Goal: Task Accomplishment & Management: Complete application form

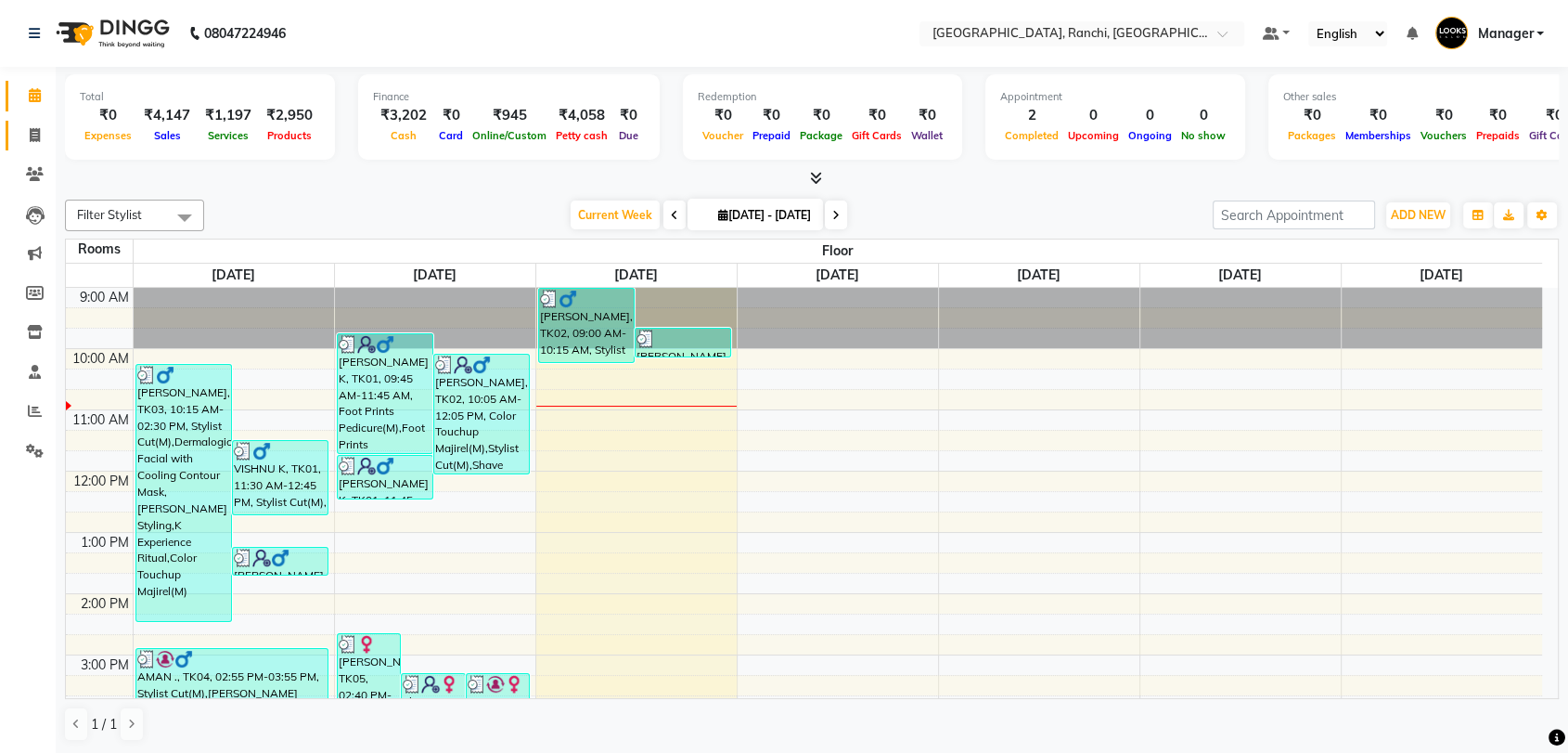
drag, startPoint x: 35, startPoint y: 142, endPoint x: 30, endPoint y: 72, distance: 70.2
click at [35, 142] on icon at bounding box center [35, 135] width 11 height 13
select select "service"
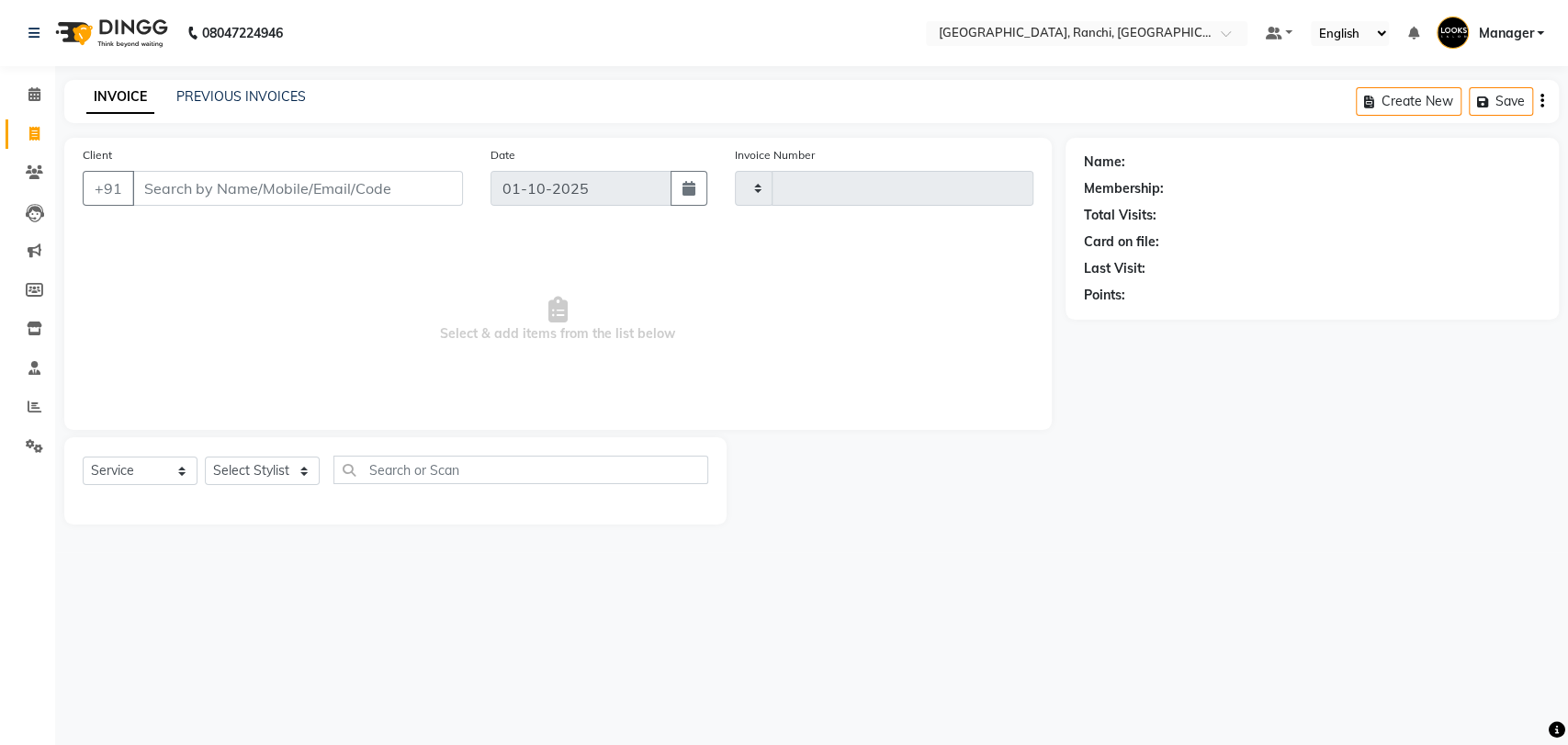
type input "1584"
select select "6463"
click at [26, 95] on span at bounding box center [34, 95] width 32 height 21
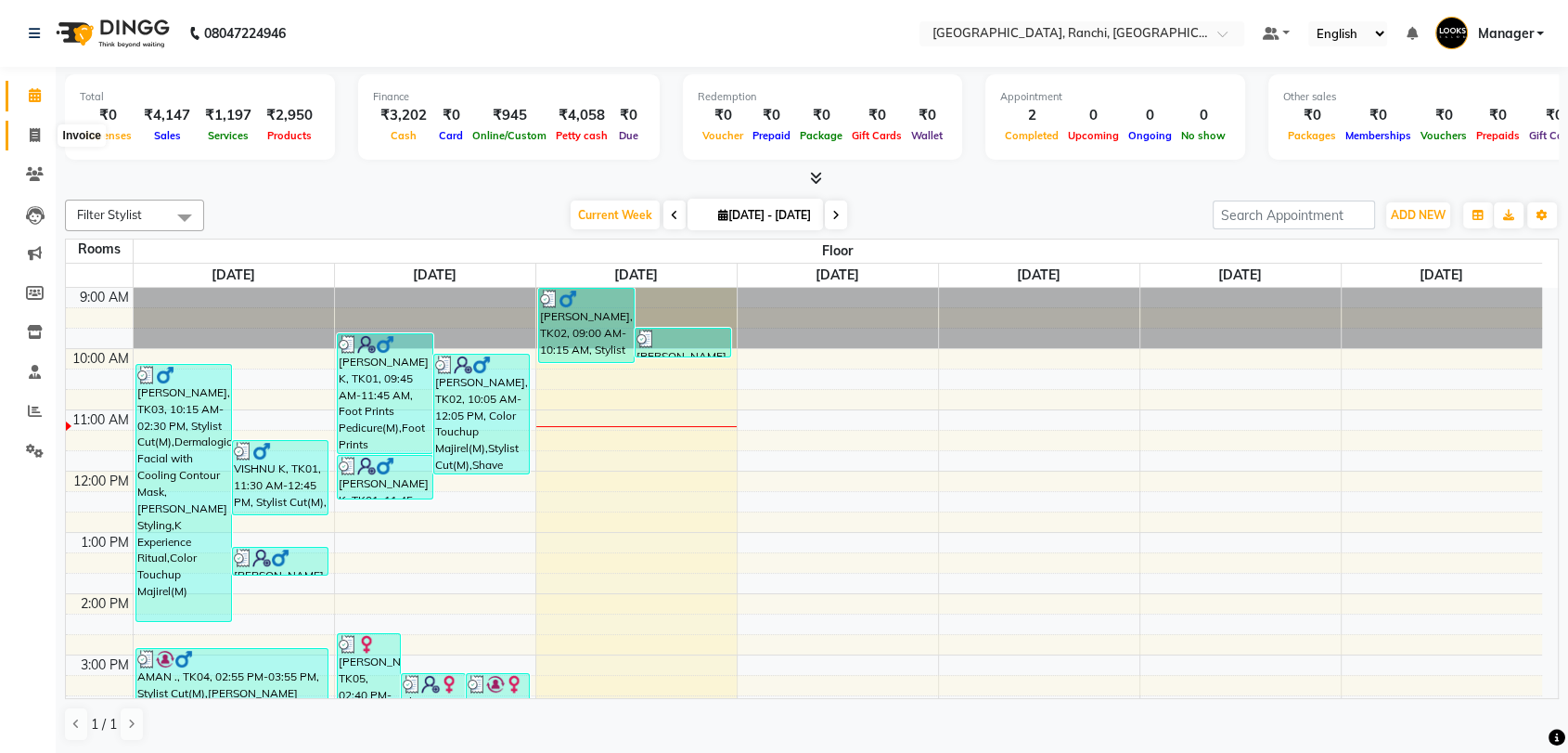
click at [24, 135] on span at bounding box center [35, 136] width 33 height 21
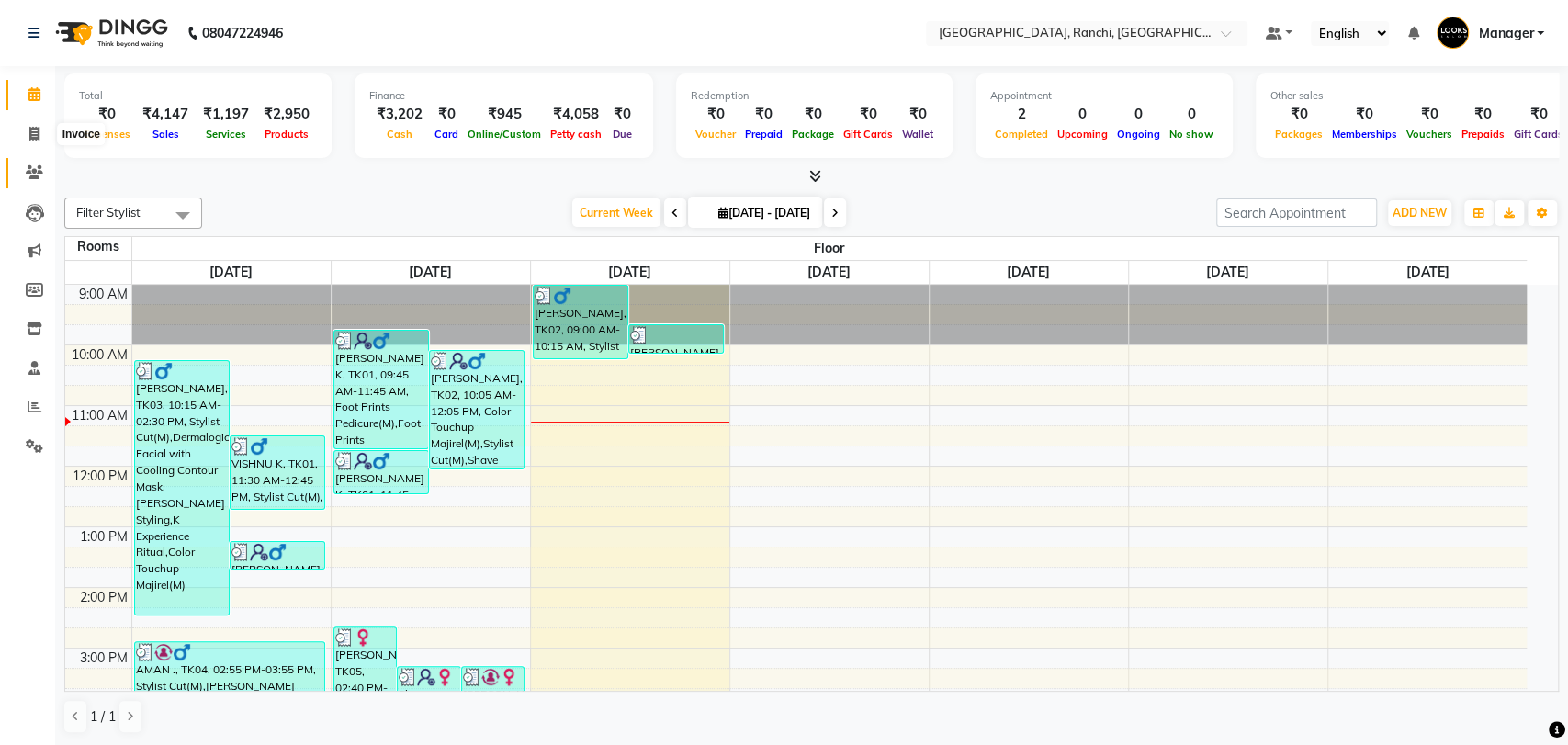
select select "6463"
select select "service"
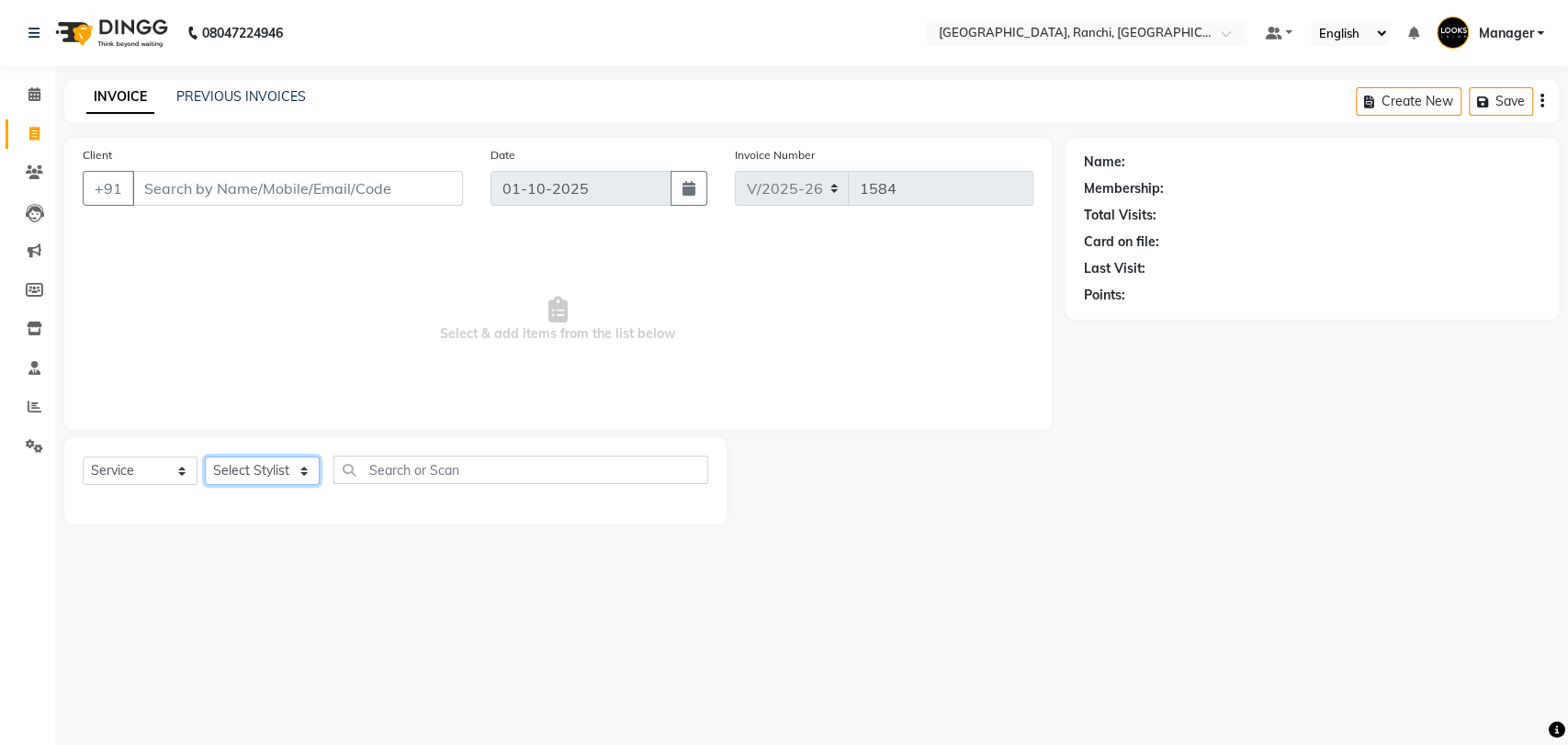
click at [242, 469] on select "Select Stylist" at bounding box center [262, 471] width 114 height 29
select select "83274"
click at [205, 456] on select "Select Stylist [PERSON_NAME] COUNTER_SALES Gautam_pdct [PERSON_NAME] Manager [P…" at bounding box center [262, 471] width 114 height 29
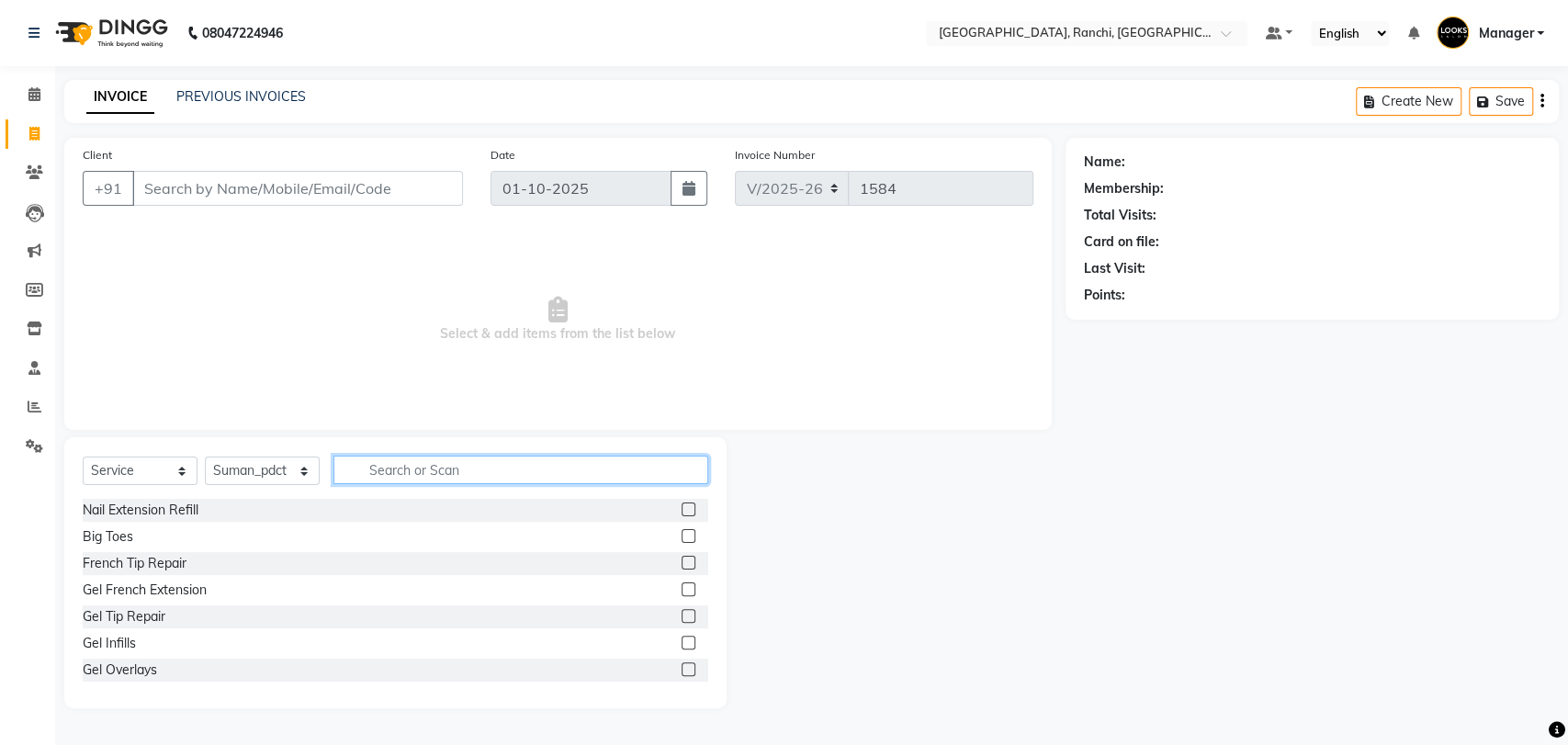
click at [405, 473] on input "text" at bounding box center [520, 470] width 375 height 29
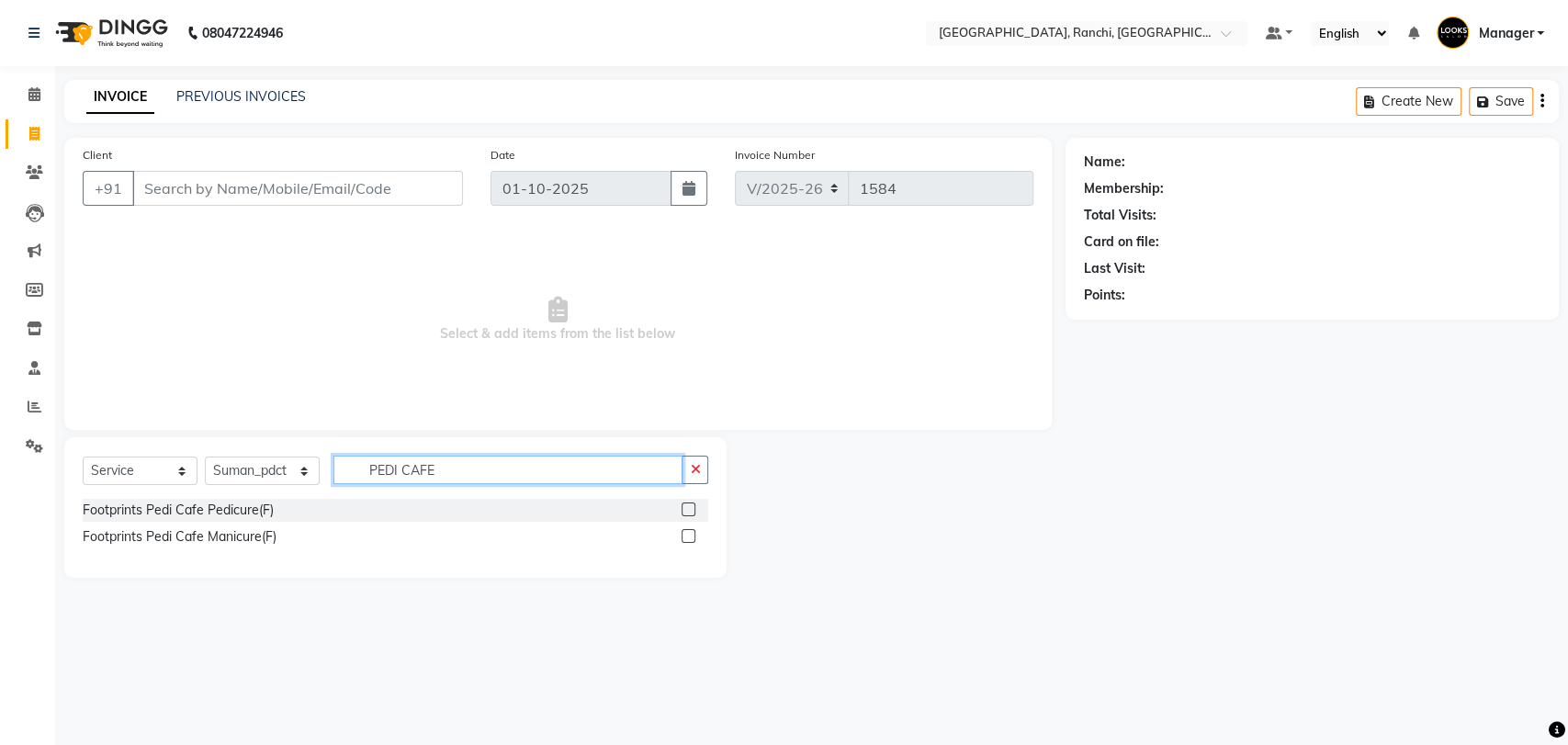
type input "PEDI CAFE"
click at [688, 510] on label at bounding box center [688, 509] width 13 height 13
click at [688, 510] on input "checkbox" at bounding box center [687, 510] width 12 height 12
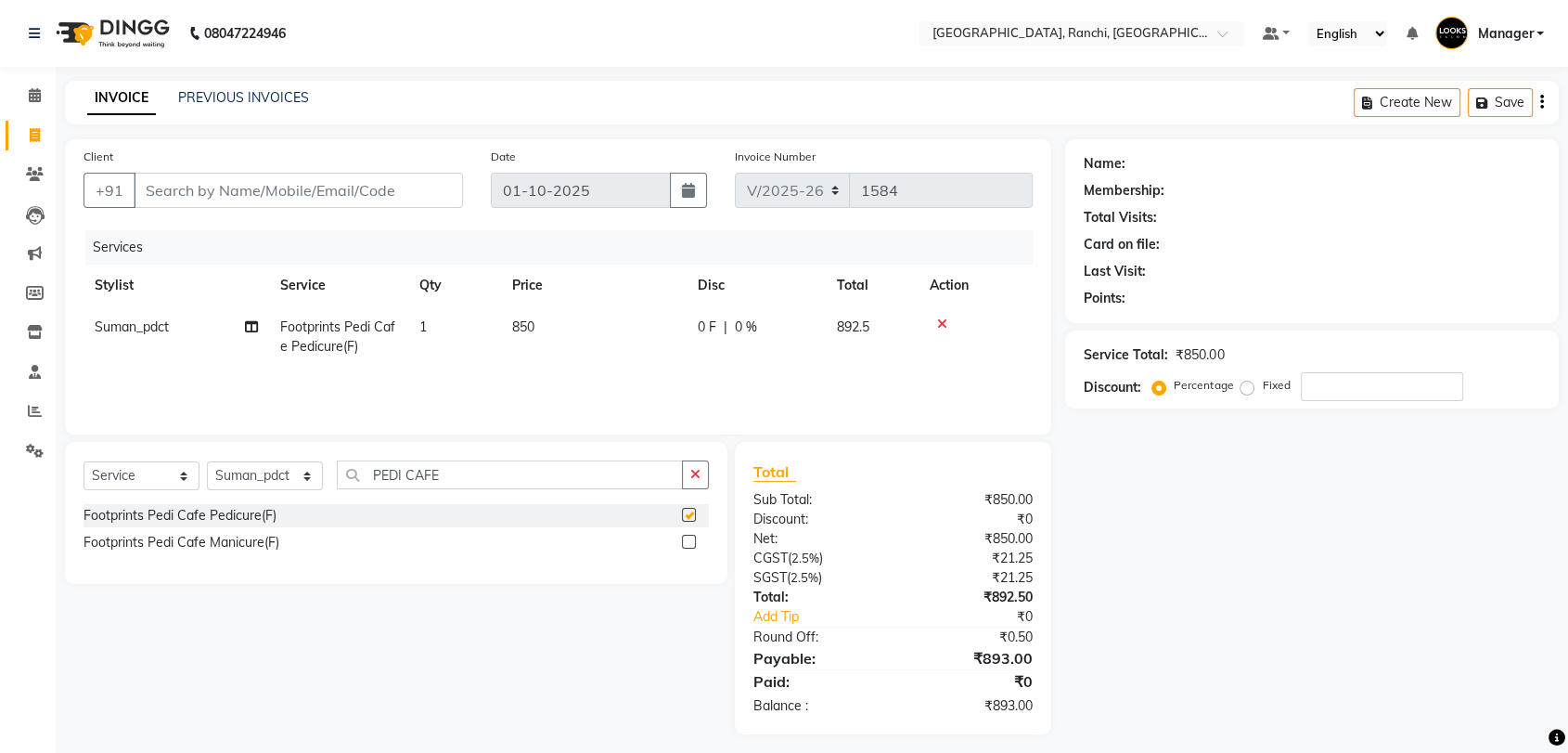
checkbox input "false"
click at [541, 478] on input "PEDI CAFE" at bounding box center [510, 475] width 347 height 29
click at [280, 472] on select "Select Stylist [PERSON_NAME] COUNTER_SALES Gautam_pdct [PERSON_NAME] Manager [P…" at bounding box center [265, 476] width 116 height 29
select select "49644"
click at [207, 461] on select "Select Stylist [PERSON_NAME] COUNTER_SALES Gautam_pdct [PERSON_NAME] Manager [P…" at bounding box center [265, 476] width 116 height 29
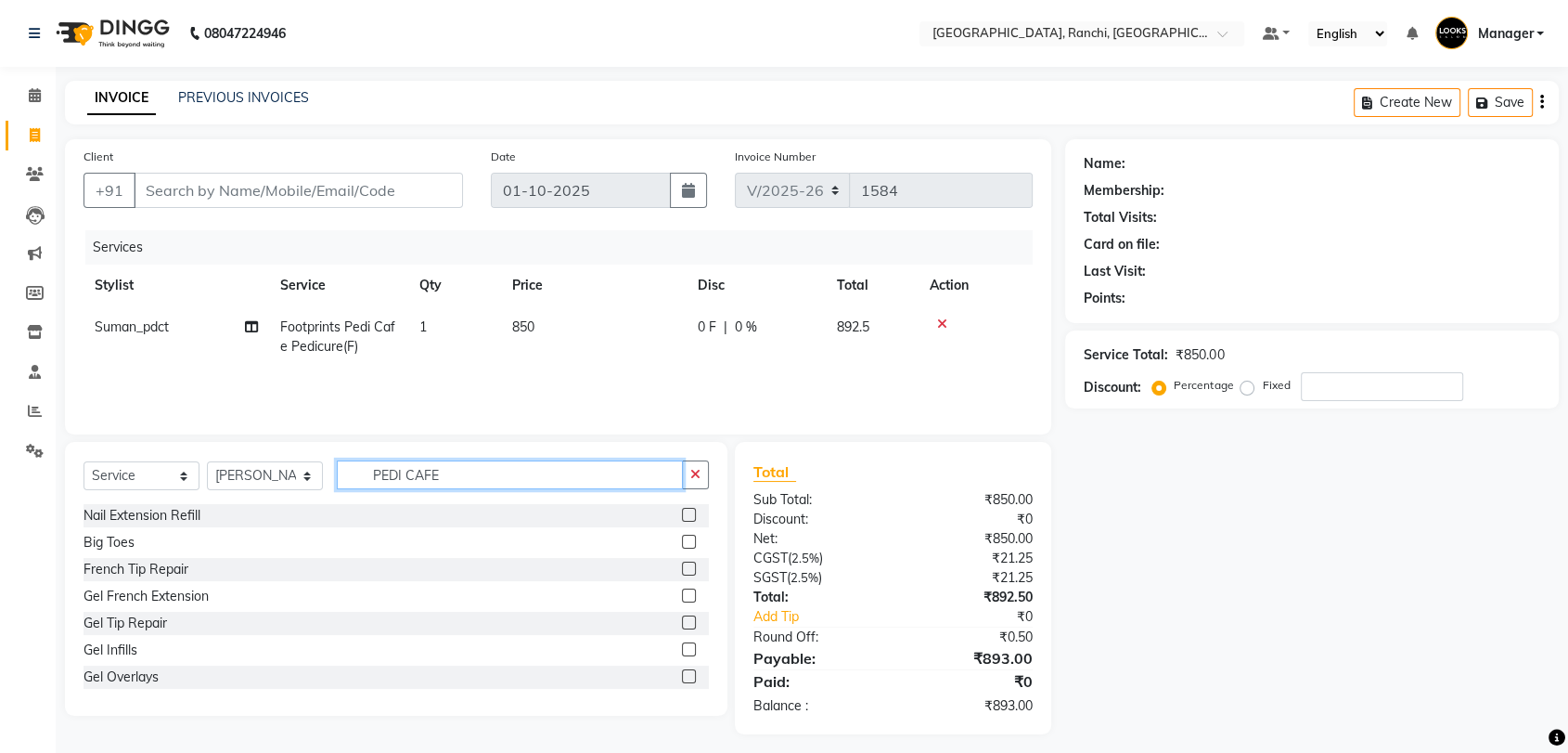
click at [482, 461] on input "PEDI CAFE" at bounding box center [510, 475] width 347 height 29
type input "P"
type input "STY"
click at [681, 534] on label at bounding box center [688, 541] width 13 height 13
click at [681, 536] on input "checkbox" at bounding box center [687, 542] width 13 height 13
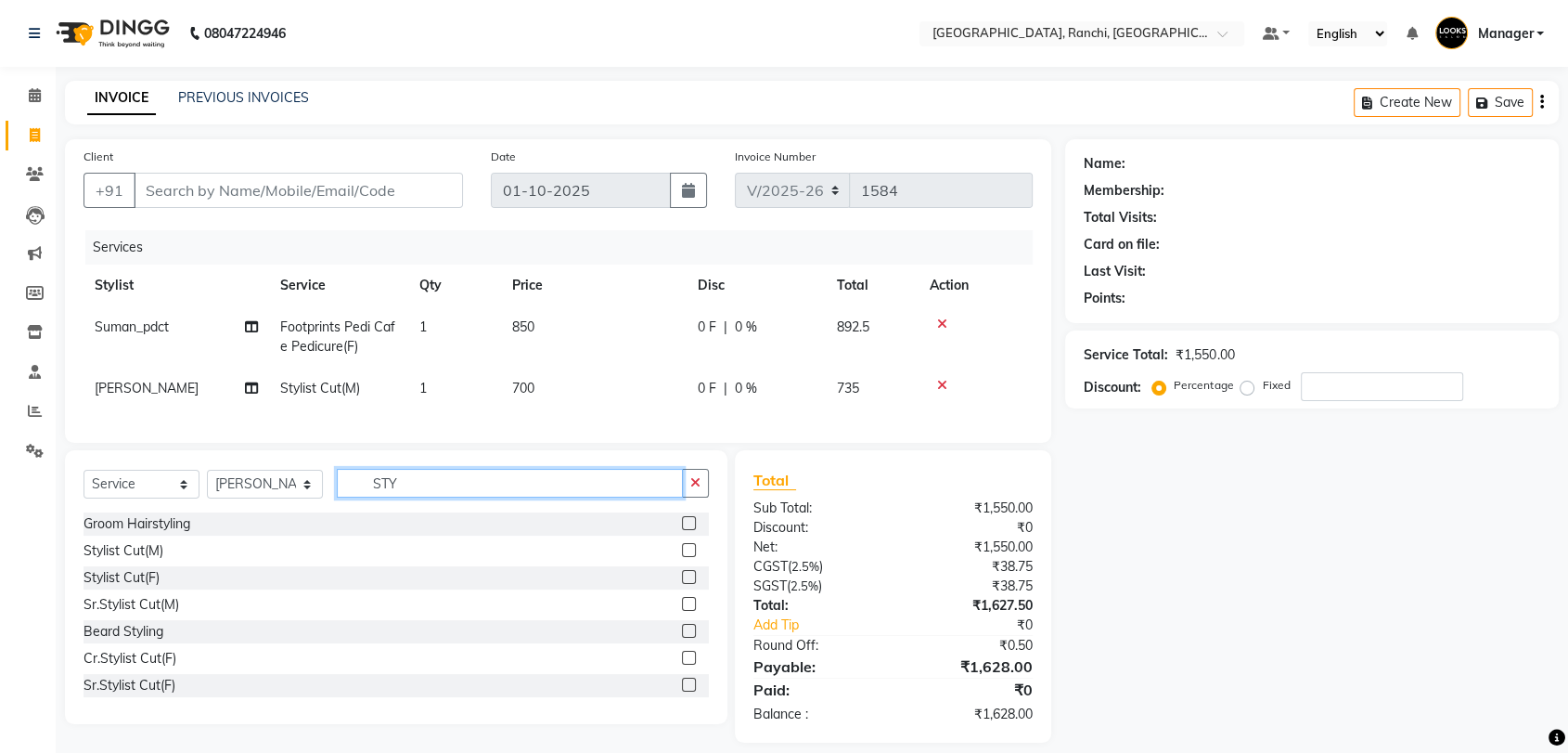
checkbox input "false"
click at [559, 492] on input "STY" at bounding box center [510, 483] width 347 height 29
type input "S"
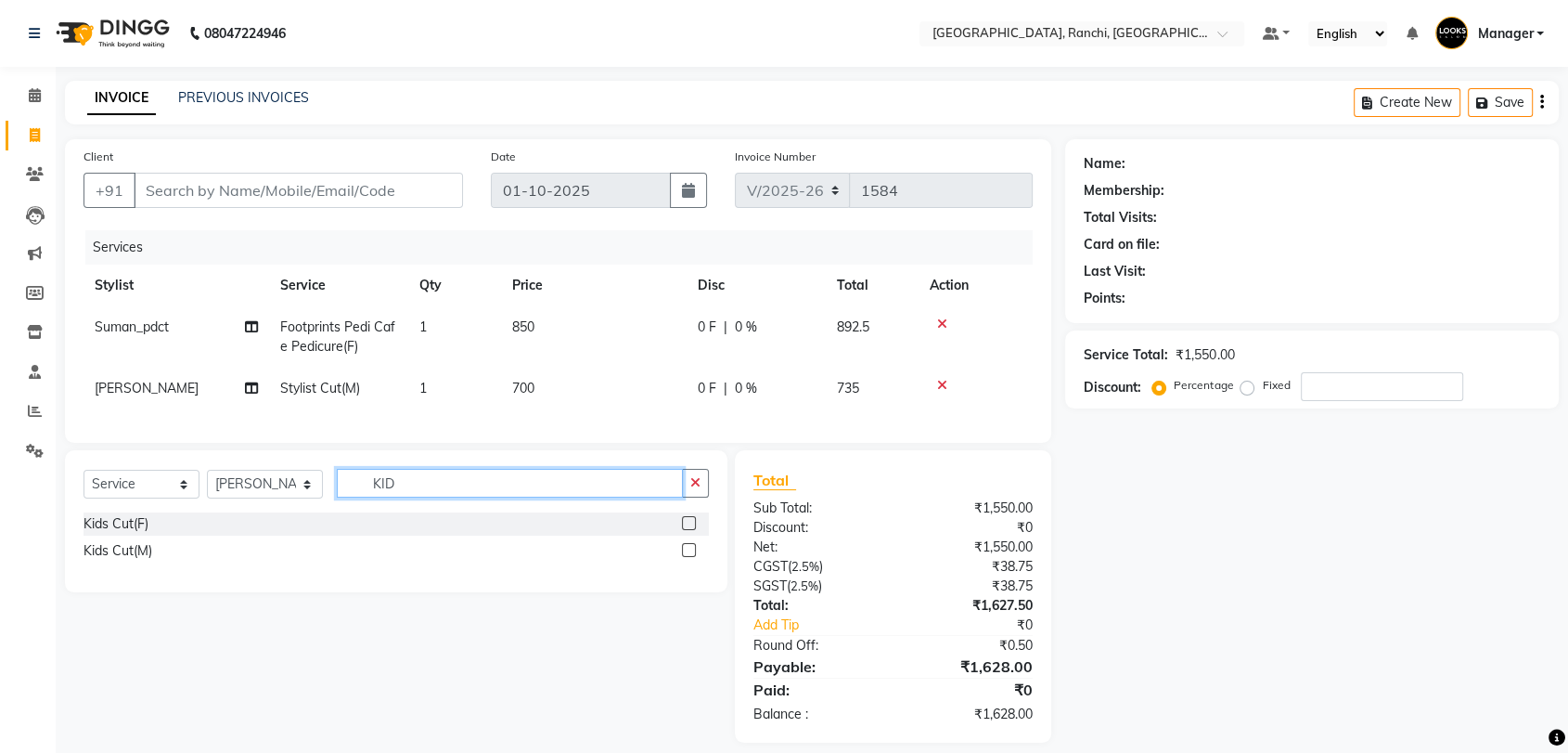
type input "KID"
click at [691, 557] on label at bounding box center [688, 550] width 13 height 13
click at [691, 557] on input "checkbox" at bounding box center [687, 551] width 13 height 13
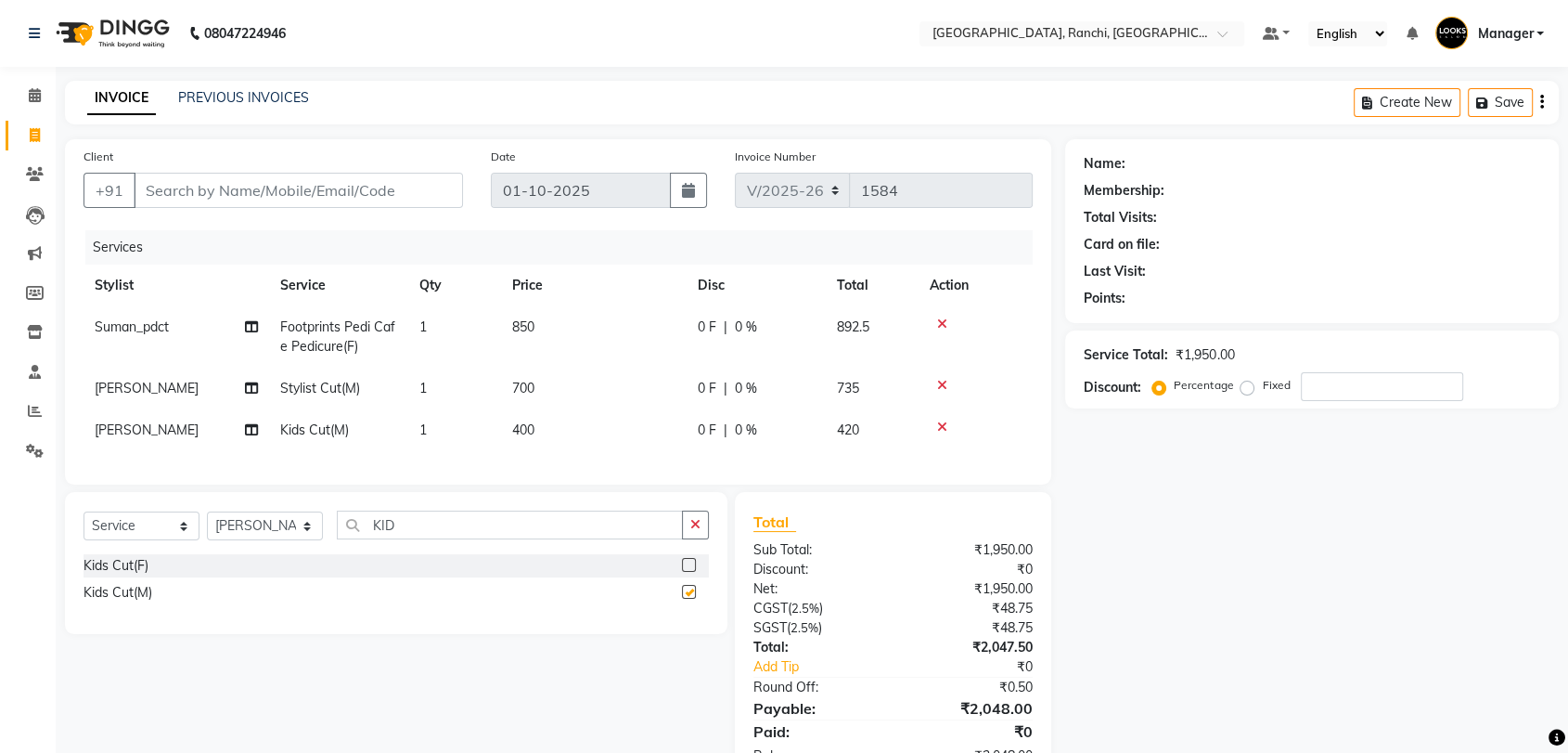
drag, startPoint x: 559, startPoint y: 373, endPoint x: 558, endPoint y: 388, distance: 15.0
click at [558, 386] on td "700" at bounding box center [594, 388] width 186 height 41
checkbox input "false"
select select "49644"
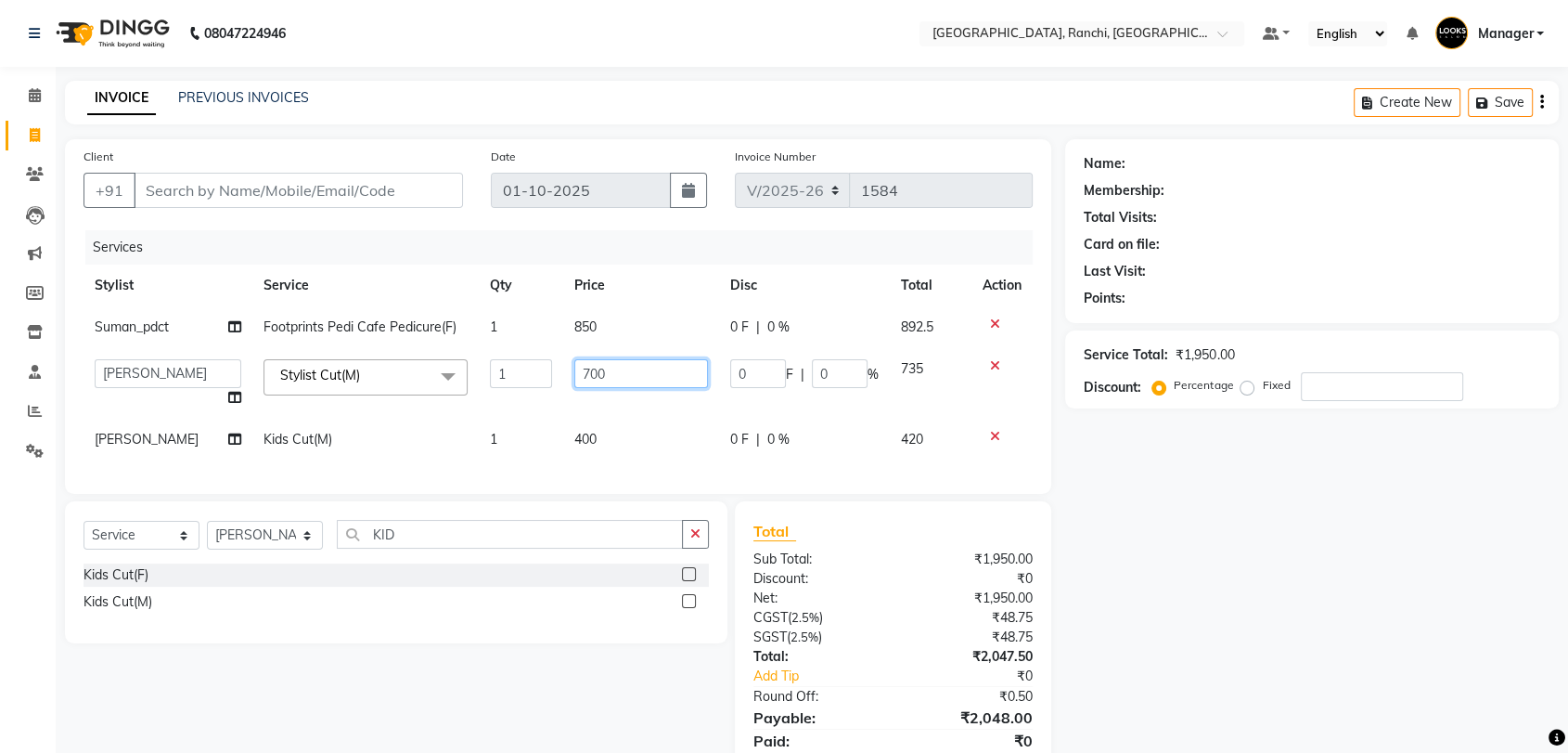
click at [608, 366] on input "700" at bounding box center [641, 374] width 133 height 29
type input "7"
type input "600"
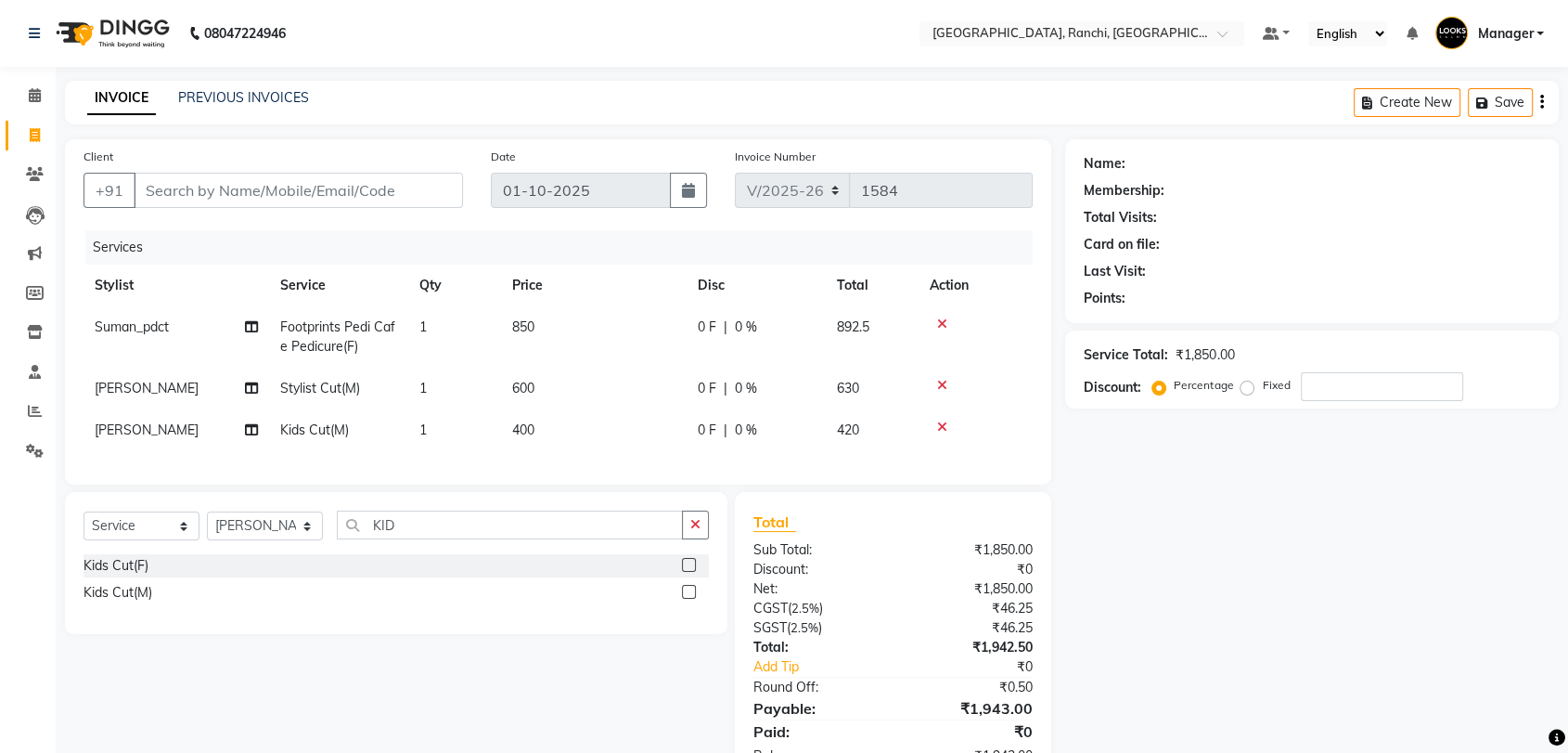
click at [644, 449] on td "400" at bounding box center [594, 429] width 186 height 41
select select "49644"
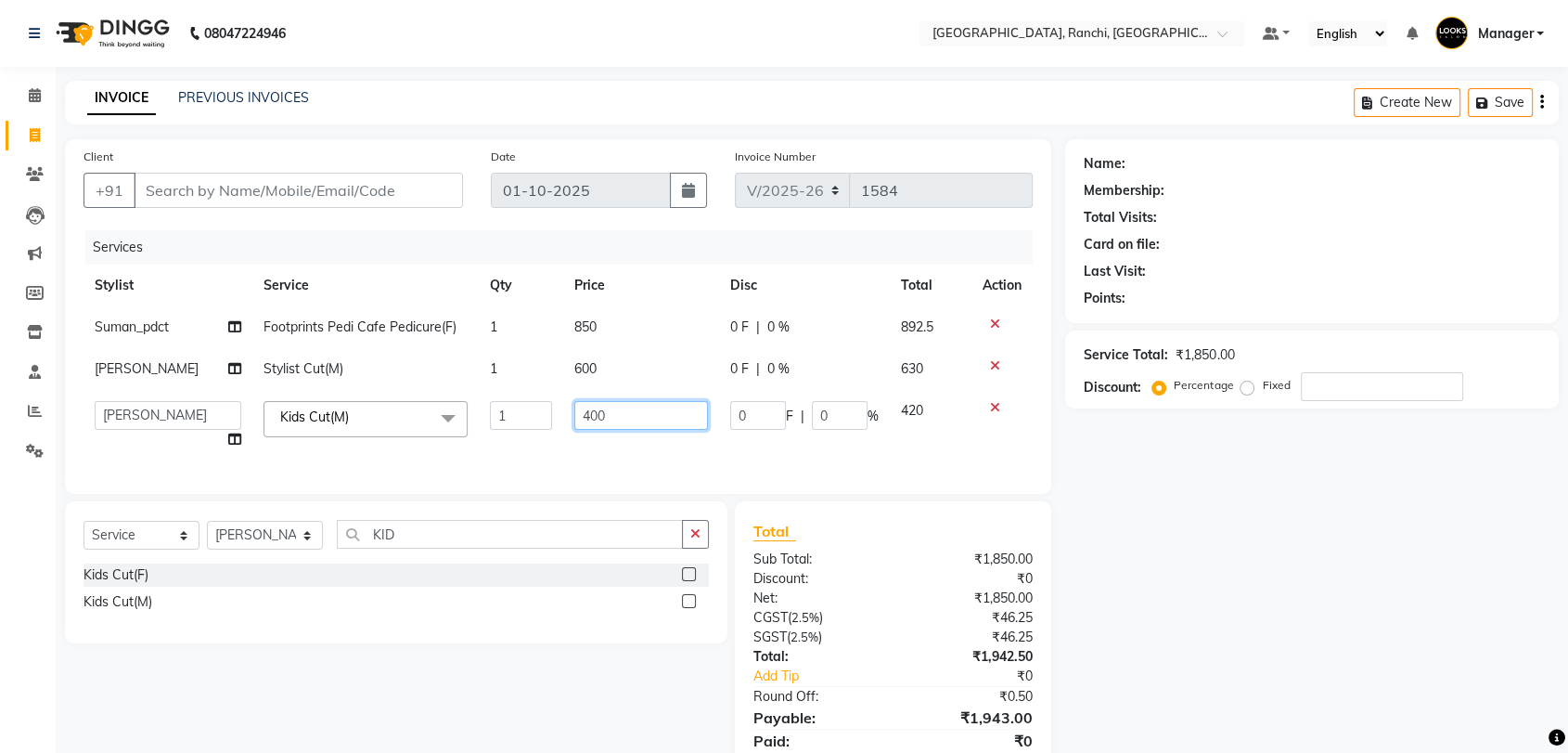
click at [616, 415] on input "400" at bounding box center [641, 415] width 133 height 29
type input "4"
type input "350"
click at [323, 201] on input "Client" at bounding box center [298, 190] width 329 height 36
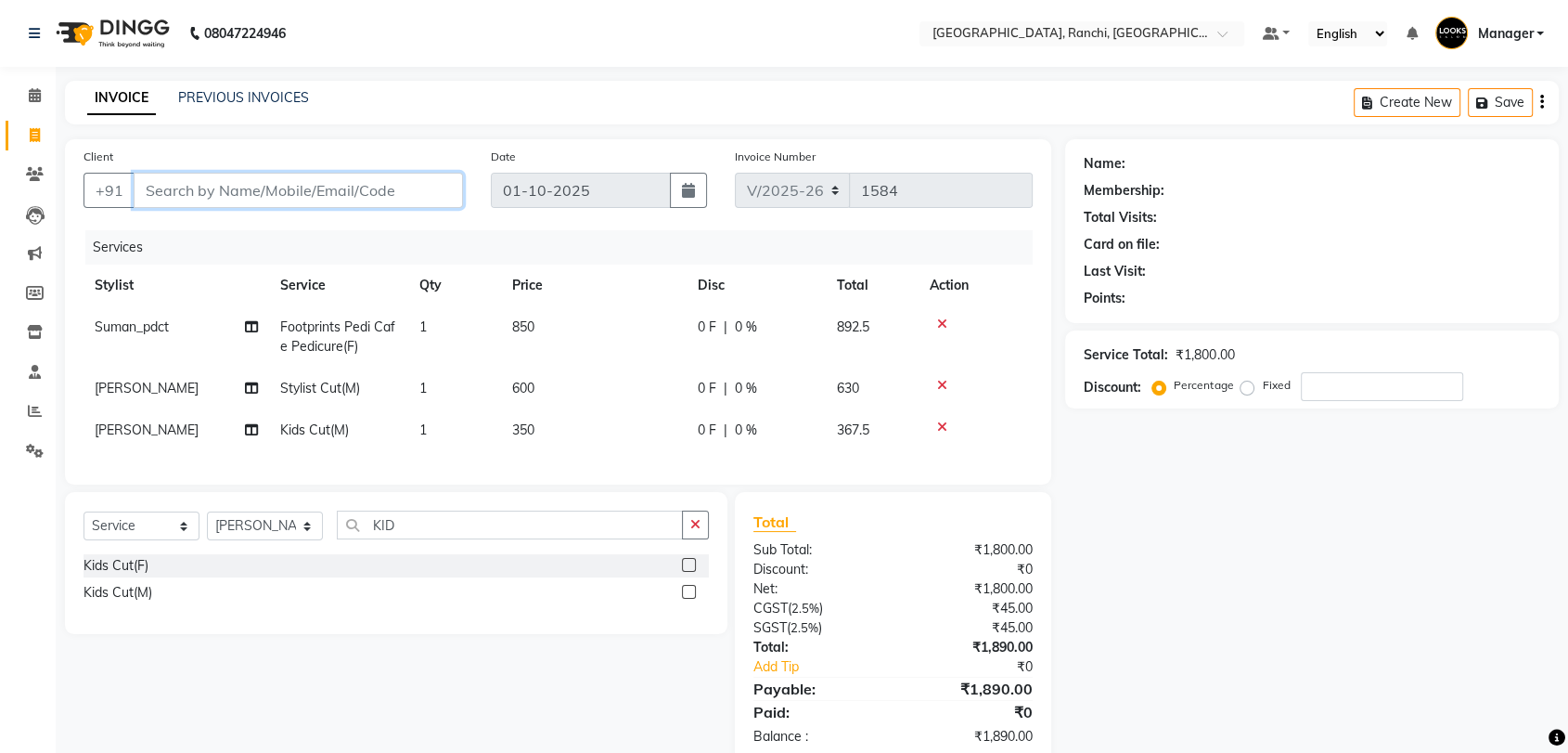
type input "8"
type input "0"
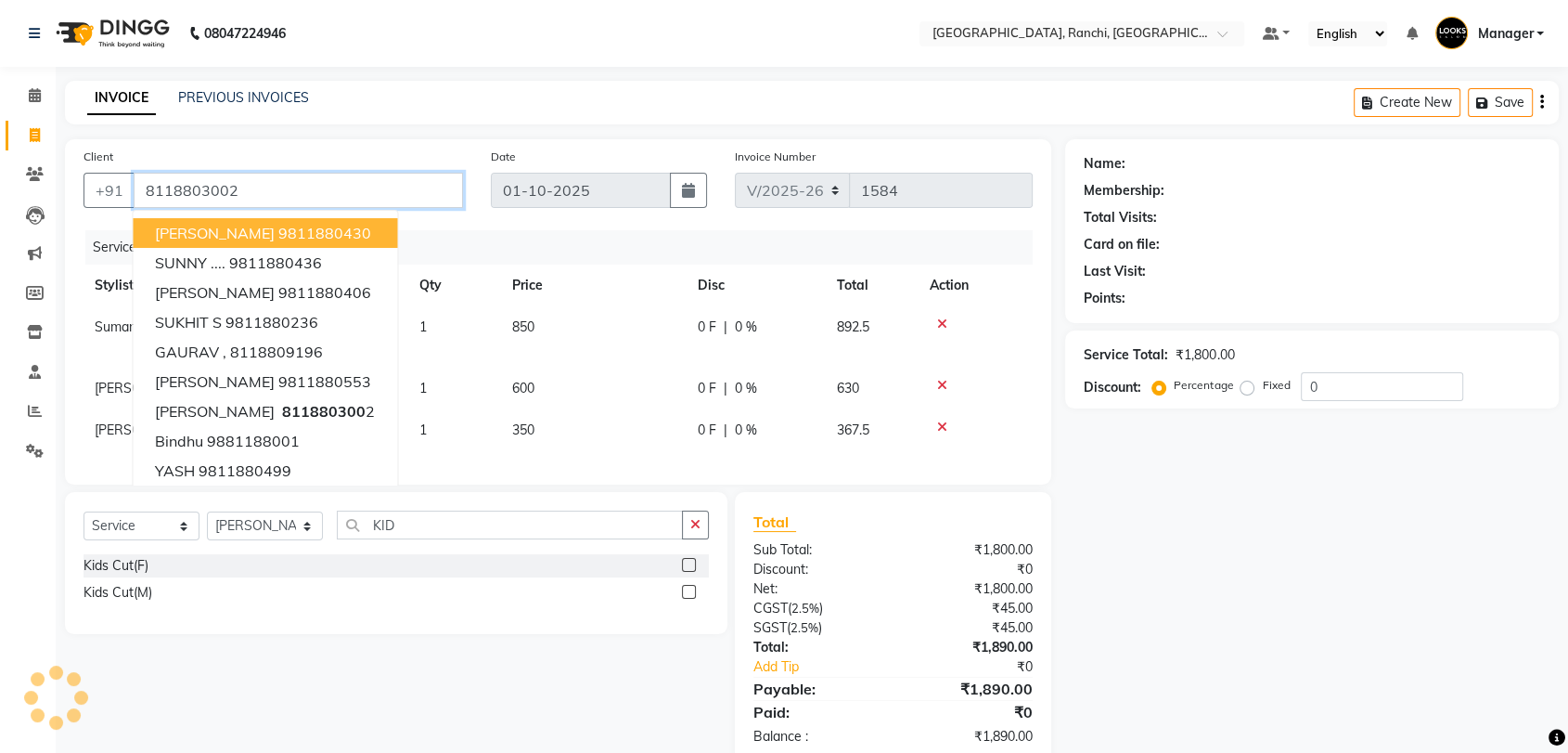
type input "8118803002"
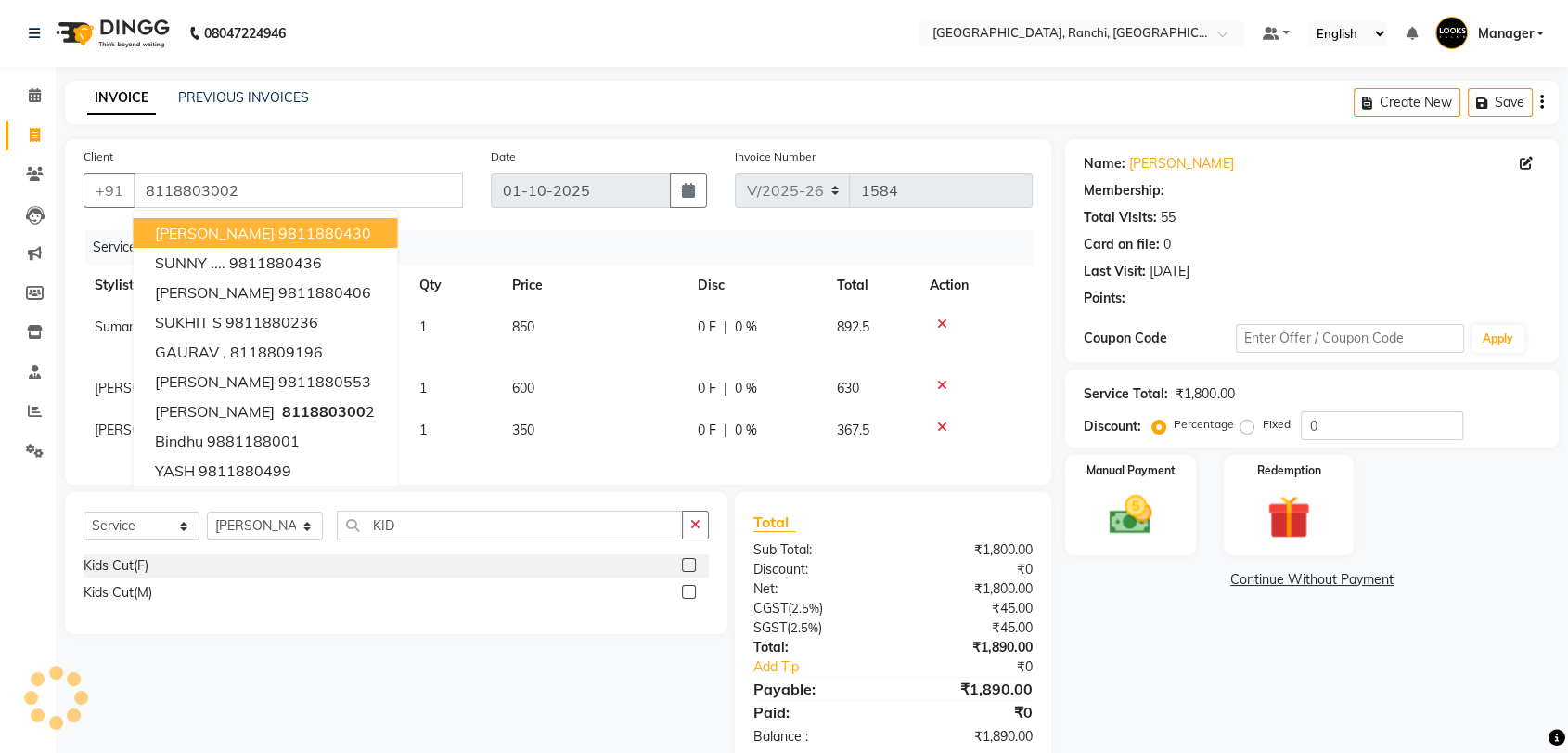
select select "1: Object"
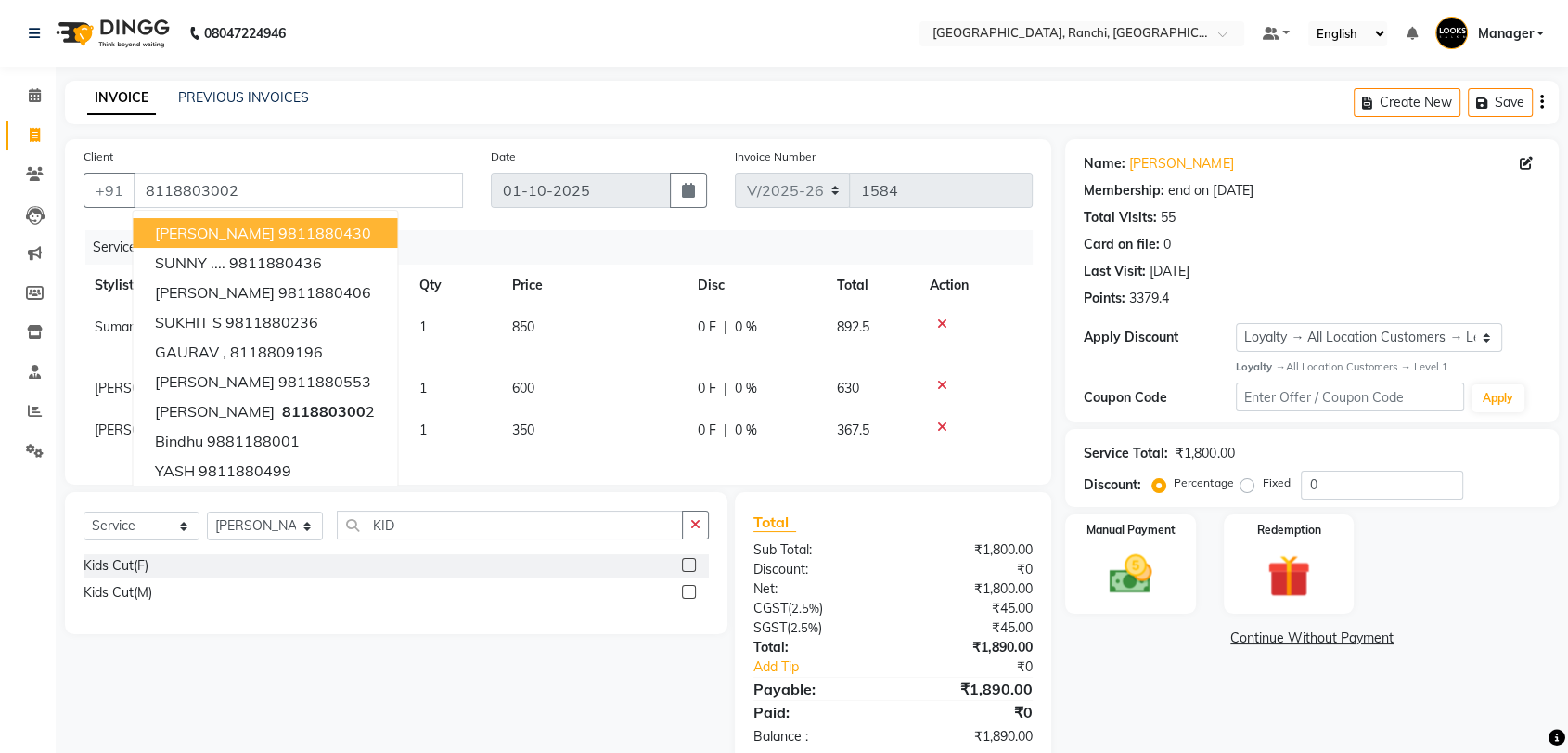
click at [1426, 171] on div "Name: [PERSON_NAME]" at bounding box center [1312, 164] width 456 height 19
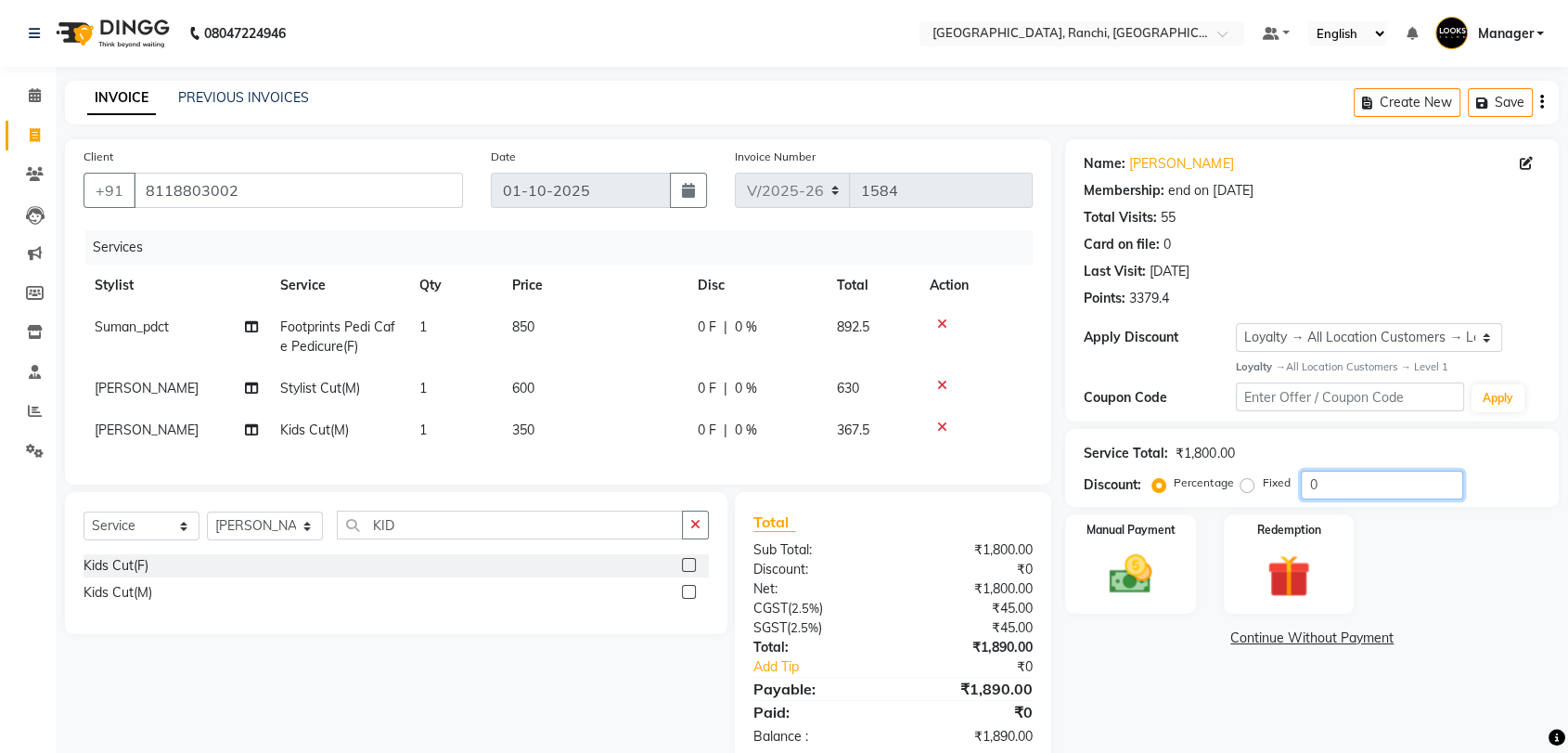
click at [1349, 477] on input "0" at bounding box center [1381, 485] width 163 height 29
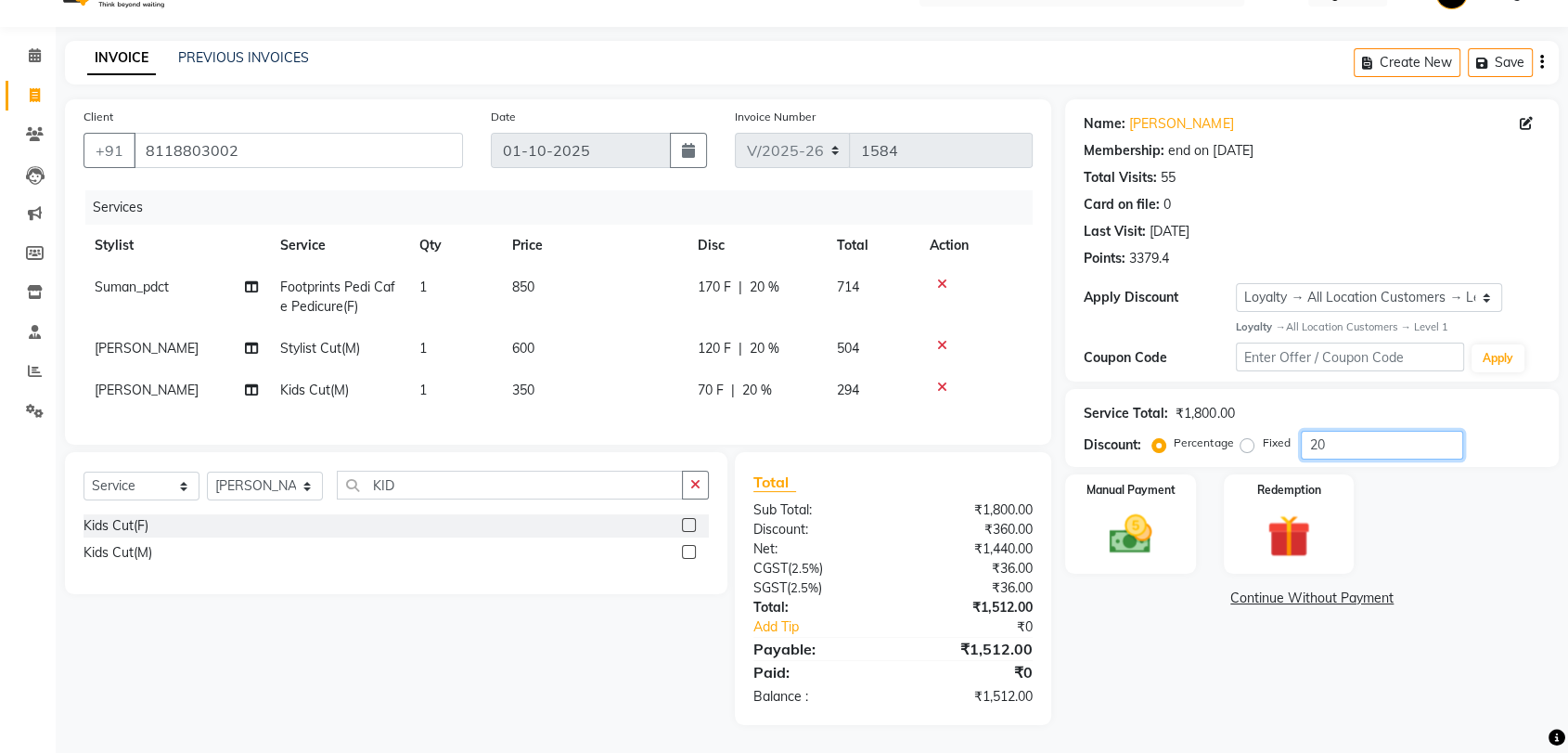
type input "20"
click at [546, 402] on div "Services Stylist Service Qty Price Disc Total Action Suman_pdct Footprints Pedi…" at bounding box center [558, 308] width 949 height 236
click at [1292, 639] on div "Name: [PERSON_NAME] Membership: end on [DATE] Total Visits: 55 Card on file: 0 …" at bounding box center [1319, 412] width 507 height 626
click at [1121, 508] on img at bounding box center [1129, 534] width 72 height 52
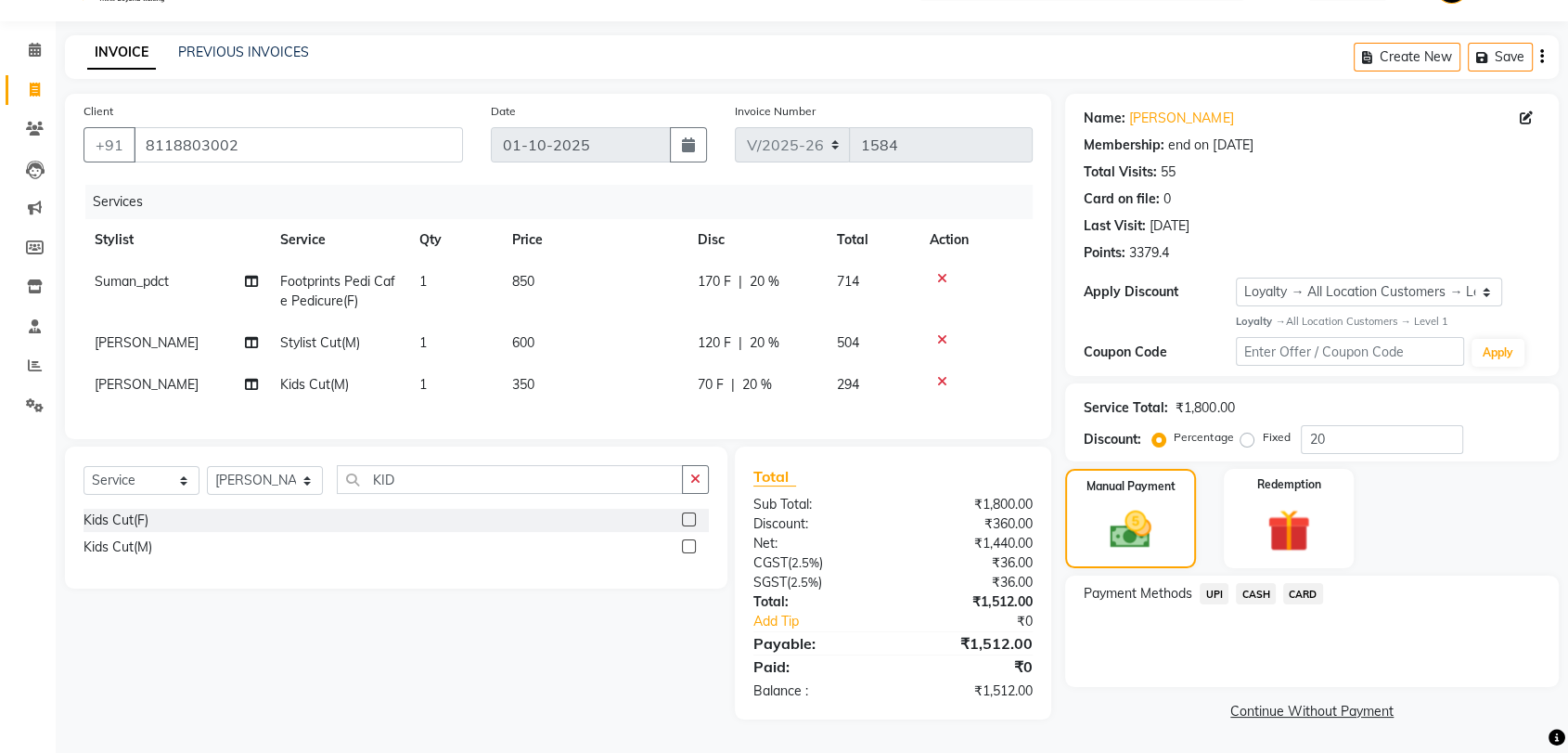
click at [1222, 584] on span "UPI" at bounding box center [1214, 593] width 29 height 21
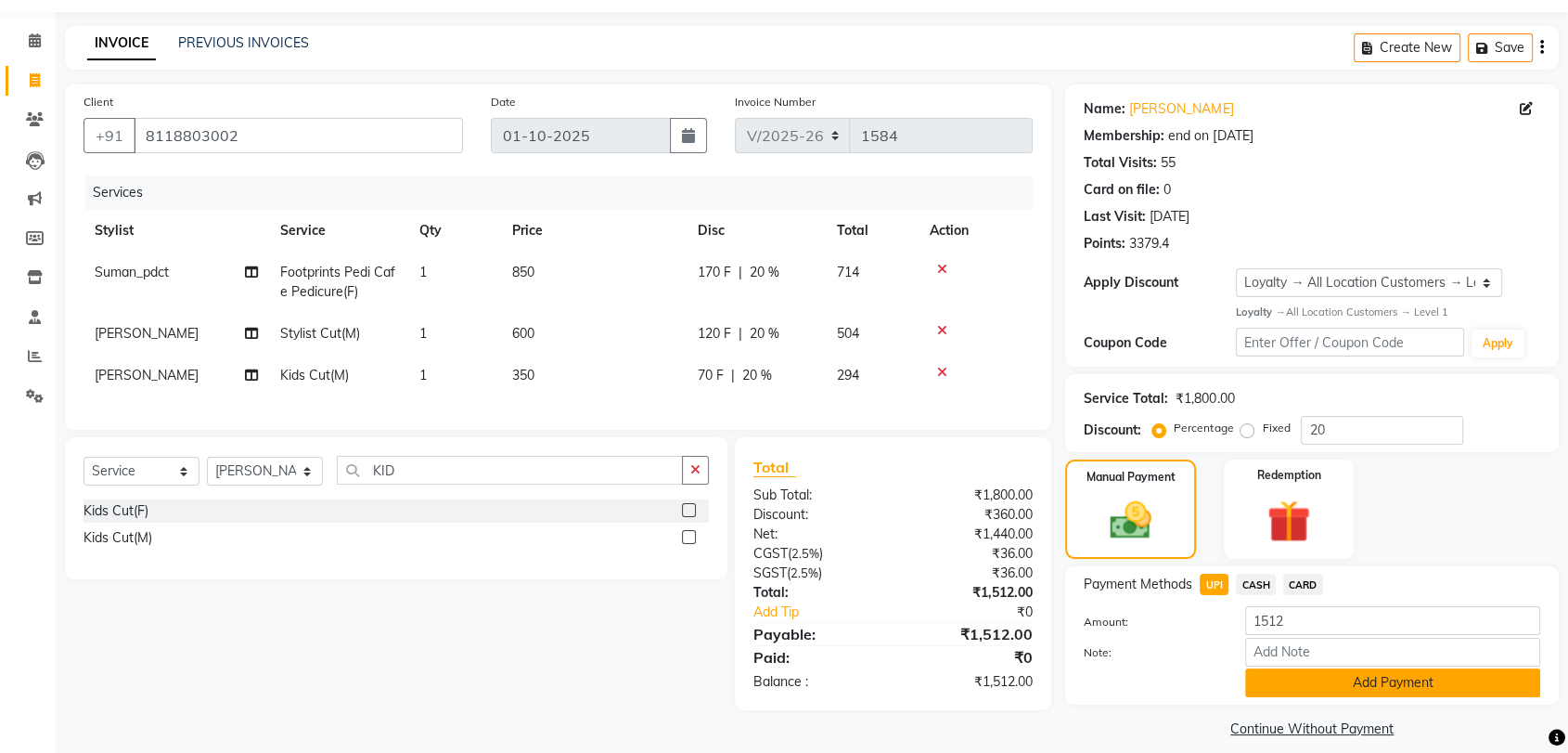
click at [1310, 685] on button "Add Payment" at bounding box center [1393, 683] width 296 height 29
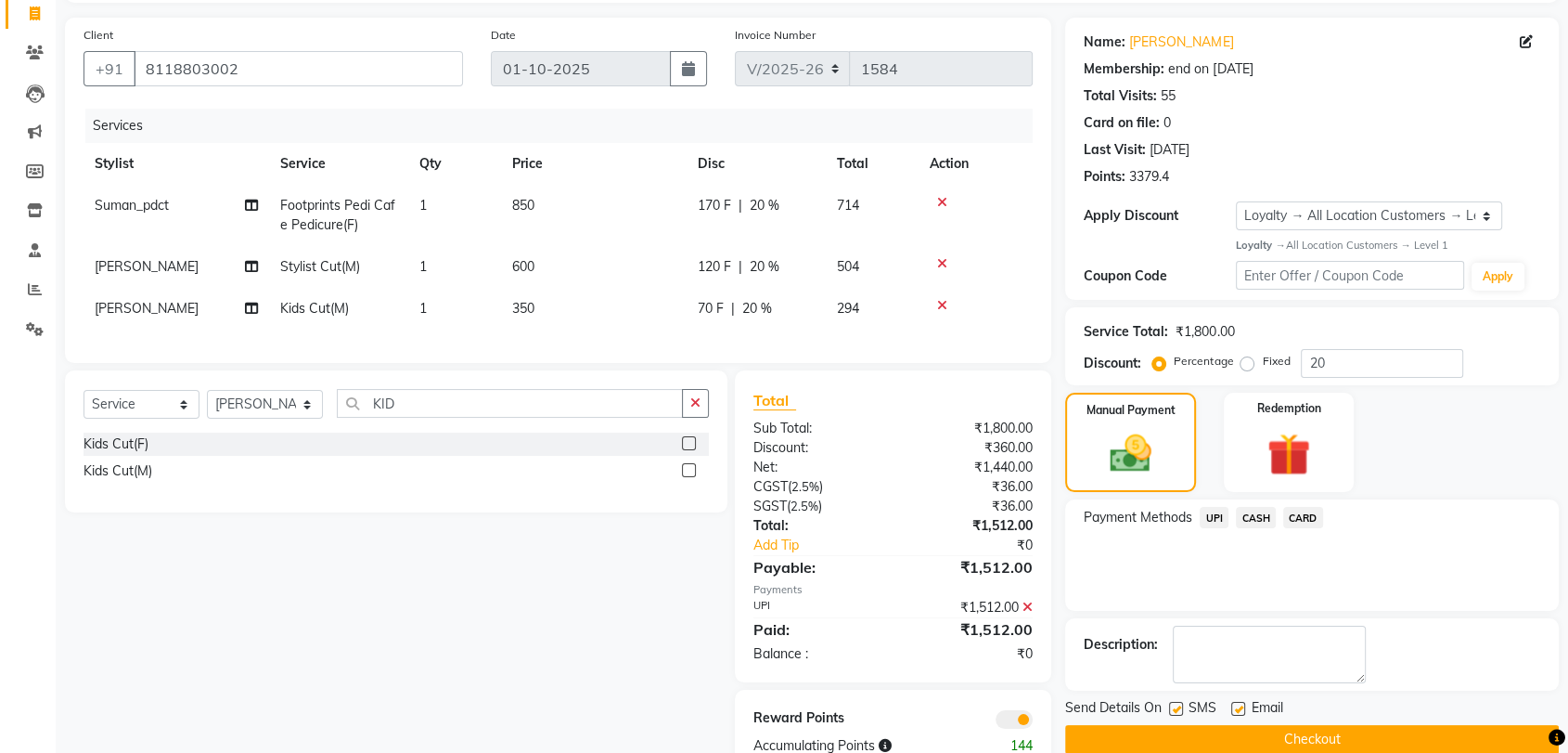
scroll to position [186, 0]
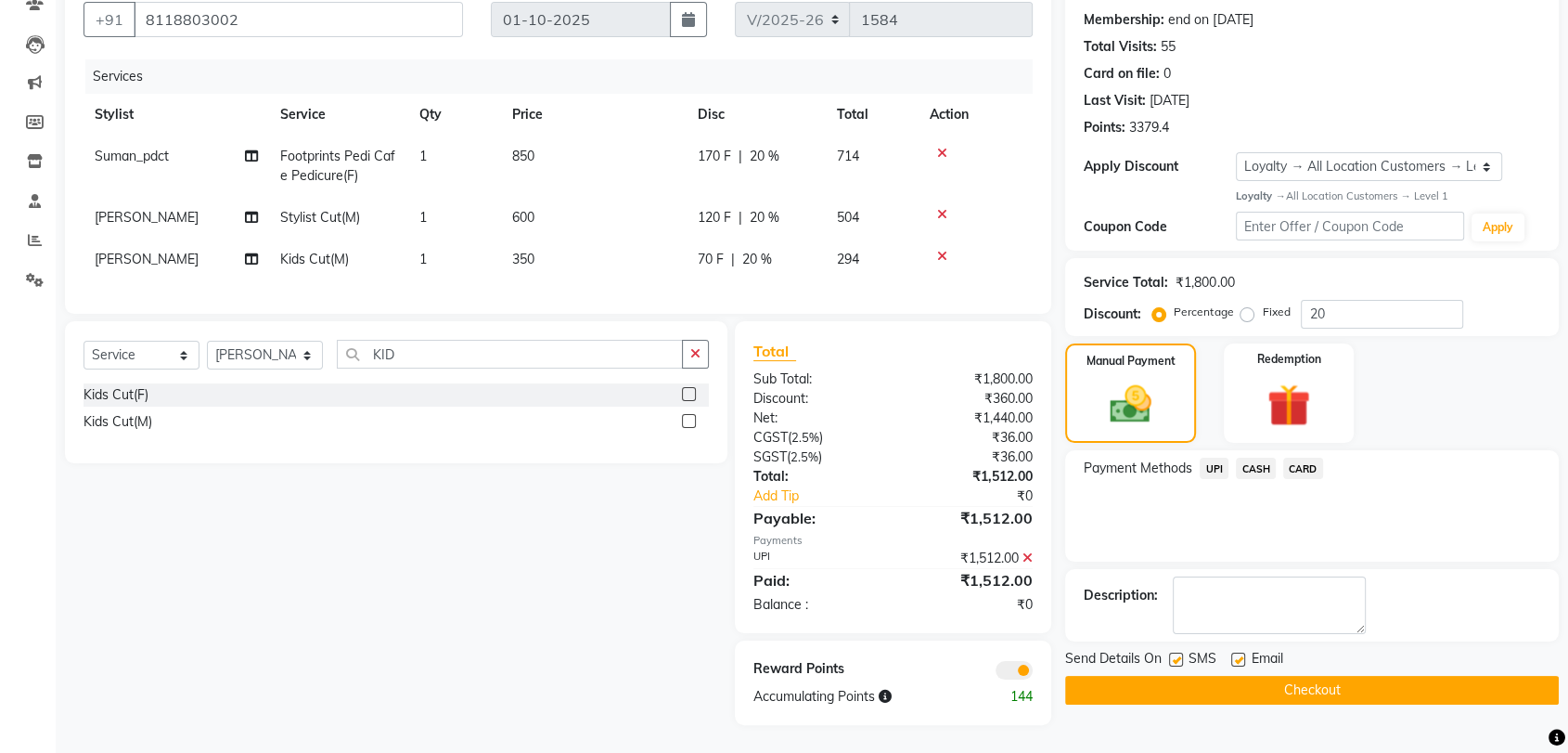
click at [1320, 676] on button "Checkout" at bounding box center [1312, 690] width 494 height 29
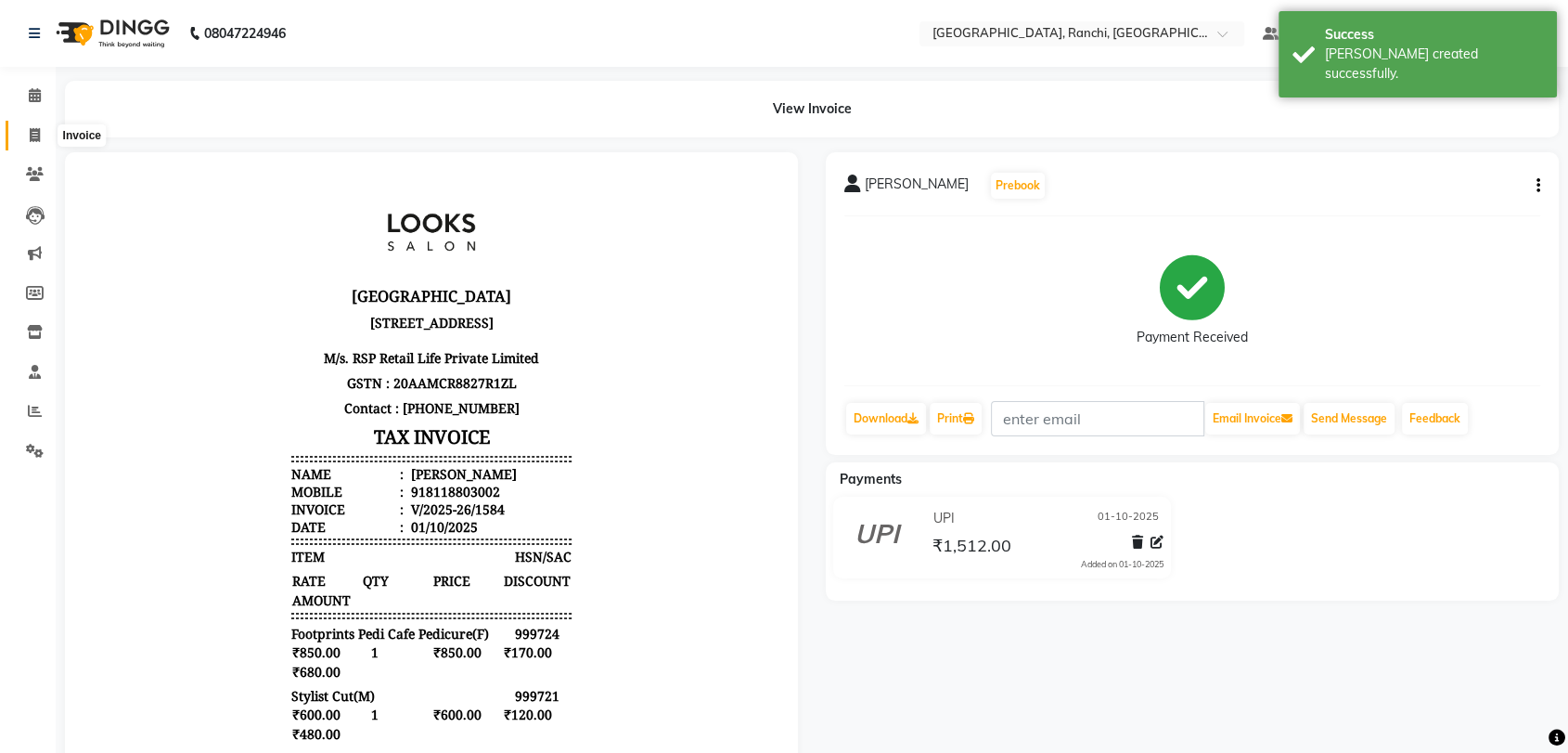
click at [43, 136] on span at bounding box center [35, 136] width 33 height 21
select select "6463"
select select "service"
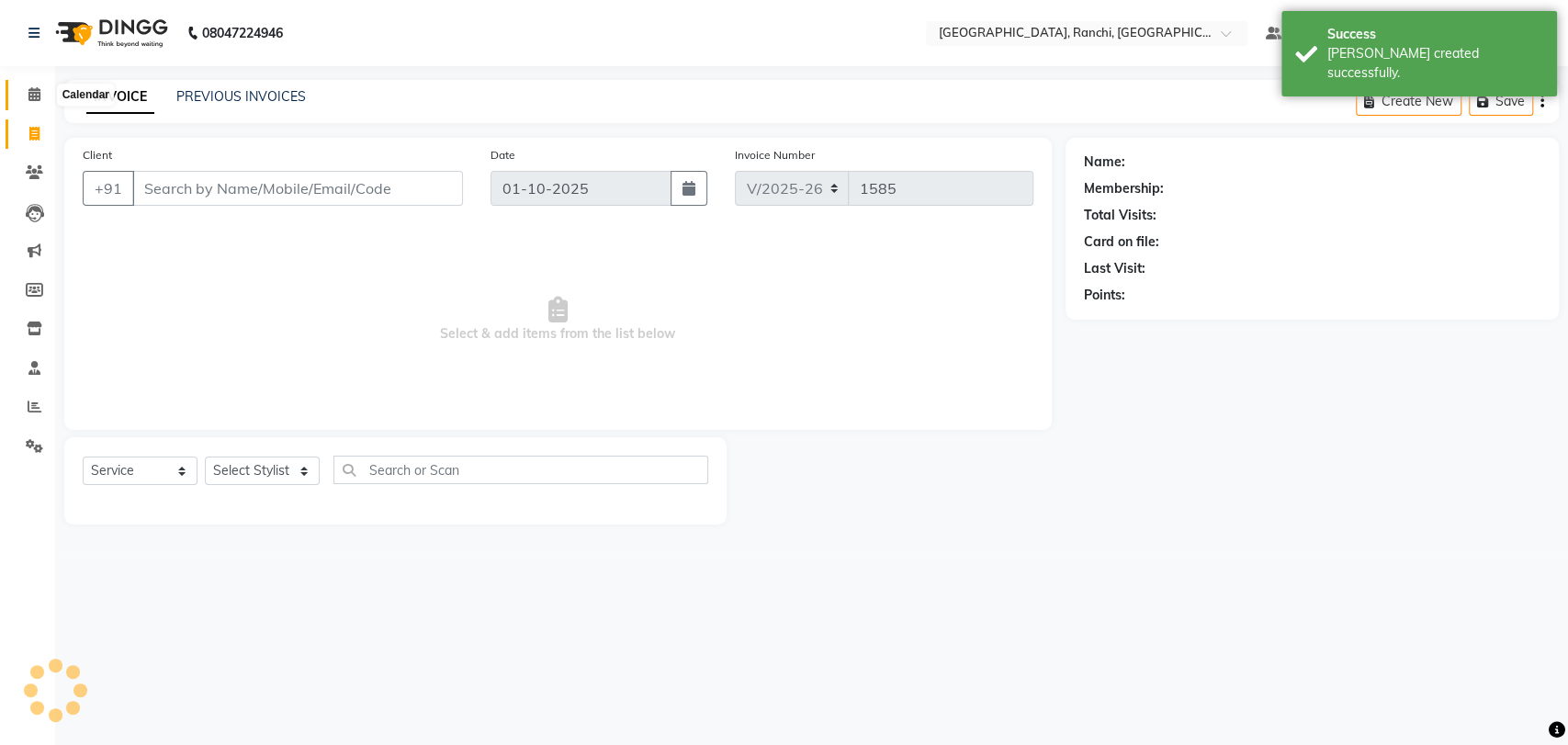
click at [29, 89] on icon at bounding box center [34, 94] width 12 height 13
